Goal: Check status: Check status

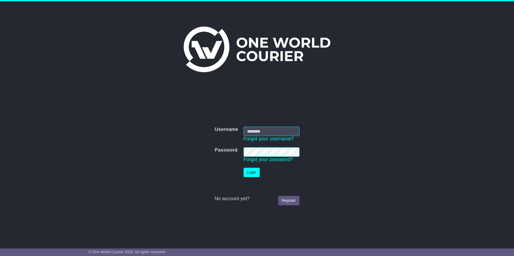
type input "**********"
click at [250, 171] on button "Login" at bounding box center [251, 172] width 16 height 9
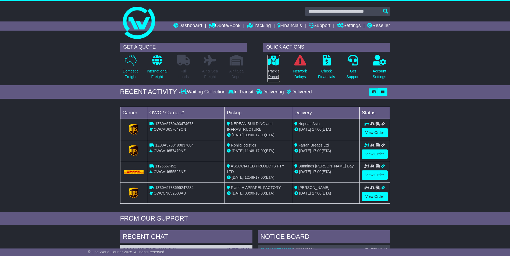
click at [271, 72] on p "Track a Parcel" at bounding box center [273, 74] width 12 height 11
